Goal: Information Seeking & Learning: Learn about a topic

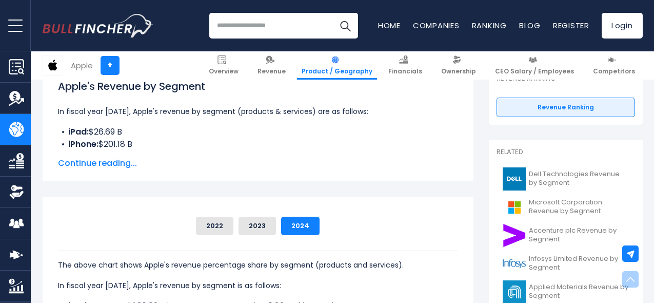
scroll to position [167, 0]
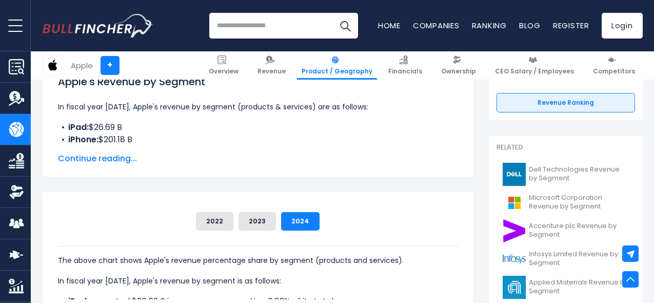
click at [107, 158] on span "Continue reading..." at bounding box center [258, 158] width 400 height 12
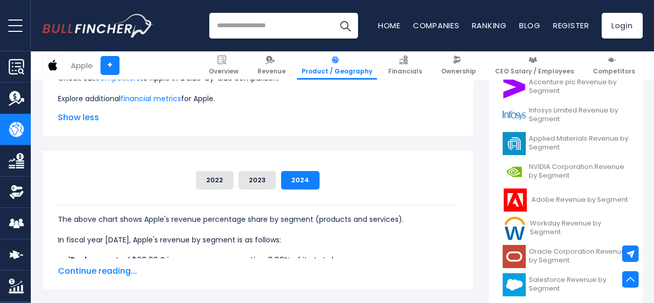
scroll to position [311, 0]
click at [120, 271] on span "Continue reading..." at bounding box center [258, 271] width 400 height 12
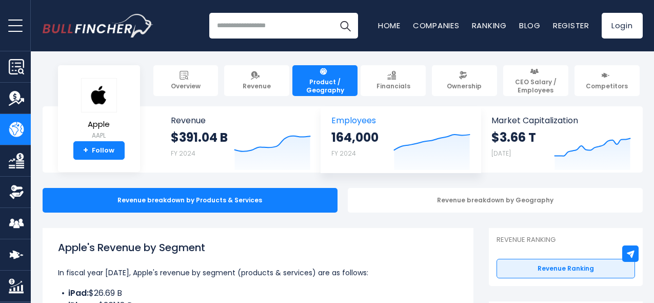
scroll to position [3, 0]
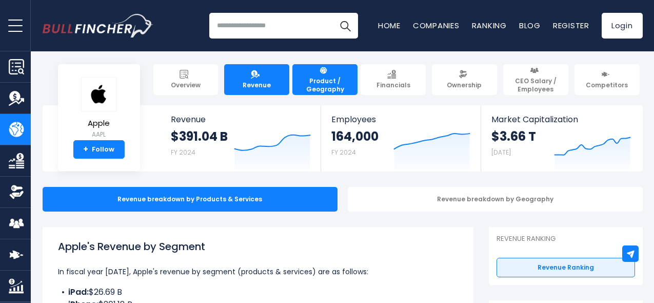
click at [267, 81] on span "Revenue" at bounding box center [257, 85] width 28 height 8
click at [263, 84] on span "Revenue" at bounding box center [257, 85] width 28 height 8
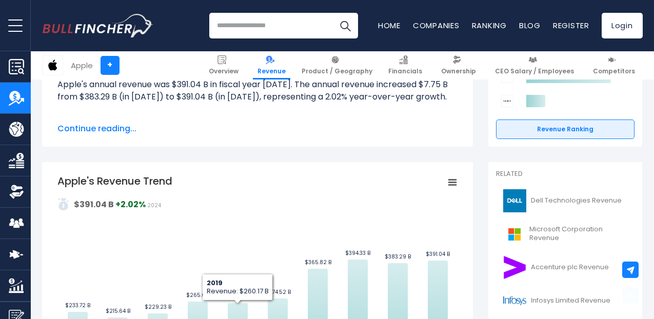
scroll to position [129, 1]
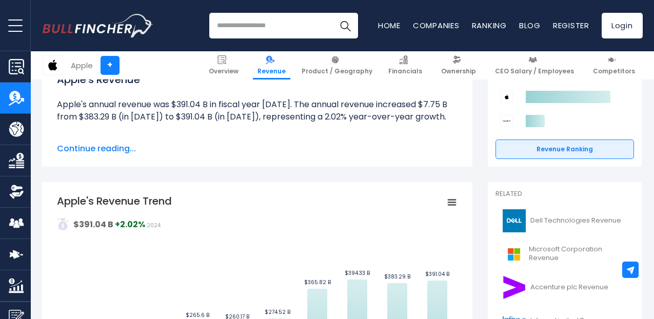
click at [115, 150] on span "Continue reading..." at bounding box center [257, 149] width 400 height 12
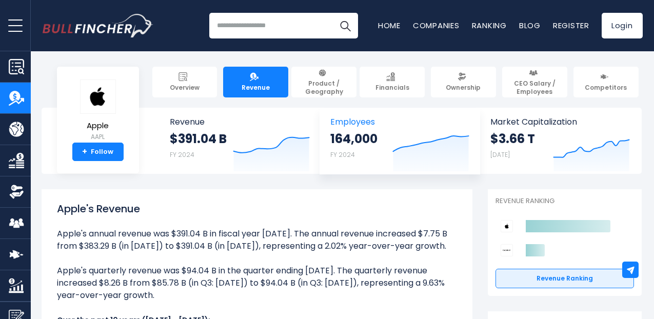
scroll to position [0, 1]
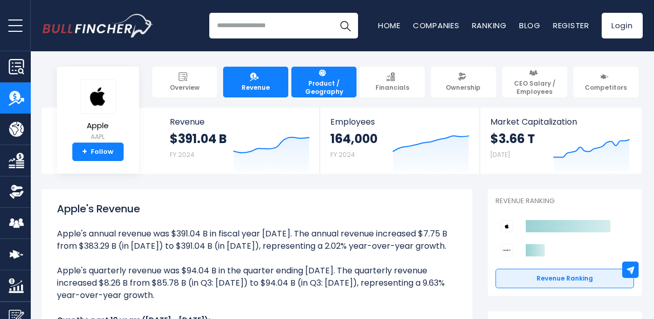
click at [327, 72] on img at bounding box center [322, 72] width 9 height 9
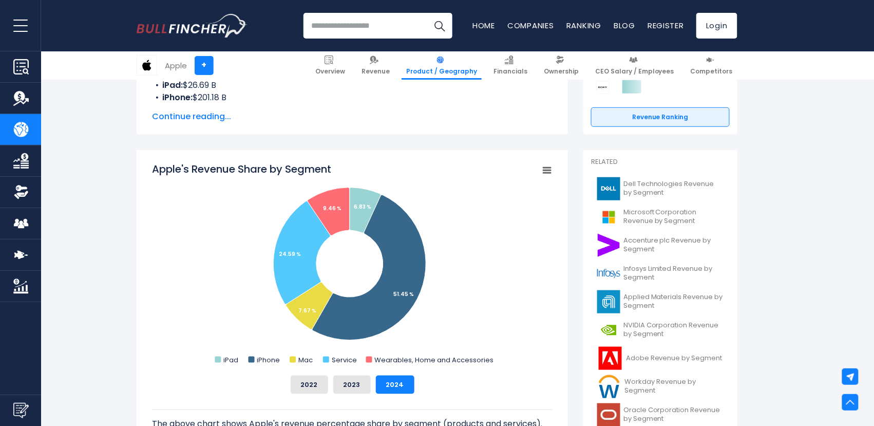
scroll to position [218, 0]
